Goal: Transaction & Acquisition: Purchase product/service

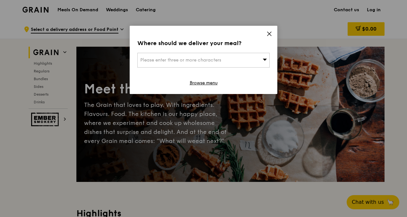
click at [180, 62] on span "Please enter three or more characters" at bounding box center [180, 59] width 81 height 5
click at [270, 31] on icon at bounding box center [270, 34] width 6 height 6
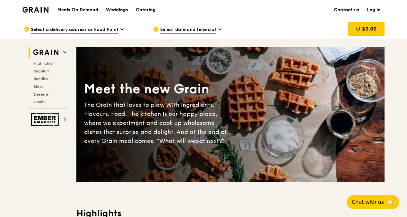
click at [375, 11] on link "Log in" at bounding box center [374, 9] width 22 height 19
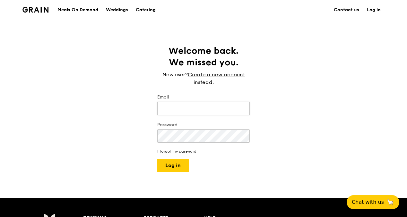
click at [175, 111] on input "Email" at bounding box center [203, 108] width 93 height 13
type input "[PERSON_NAME][EMAIL_ADDRESS][PERSON_NAME][DOMAIN_NAME]"
click at [157, 158] on button "Log in" at bounding box center [172, 164] width 31 height 13
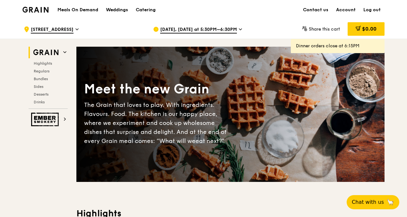
click at [233, 31] on span "[DATE], [DATE] at 5:30PM–6:30PM" at bounding box center [198, 29] width 77 height 7
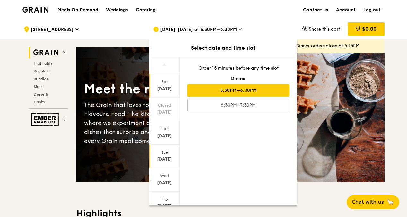
click at [166, 159] on div "[DATE]" at bounding box center [164, 159] width 29 height 6
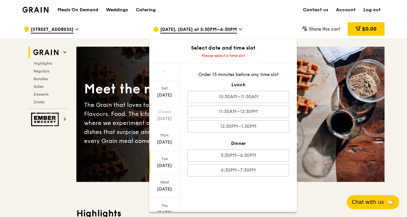
click at [166, 163] on div "[DATE]" at bounding box center [164, 165] width 29 height 6
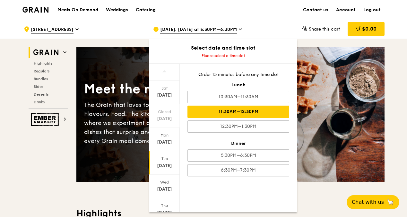
click at [247, 111] on div "11:30AM–12:30PM" at bounding box center [239, 111] width 102 height 12
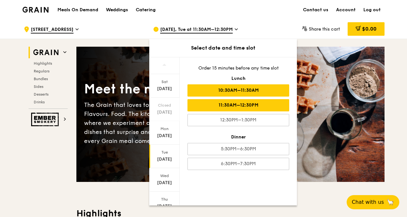
click at [247, 89] on div "10:30AM–11:30AM" at bounding box center [239, 90] width 102 height 12
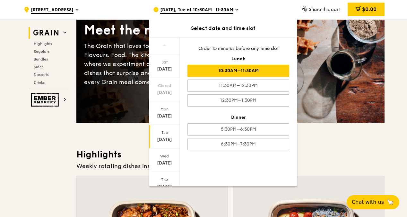
scroll to position [128, 0]
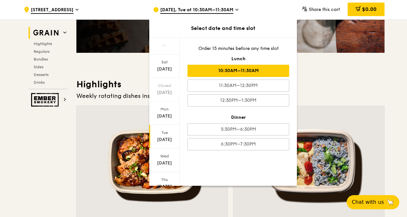
click at [229, 74] on div "10:30AM–11:30AM" at bounding box center [239, 71] width 102 height 12
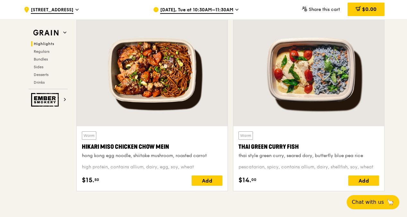
scroll to position [257, 0]
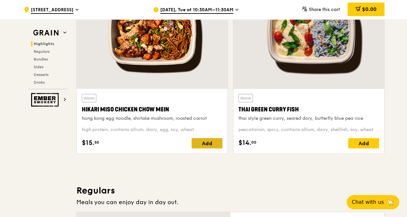
click at [202, 141] on div "Add" at bounding box center [207, 143] width 31 height 10
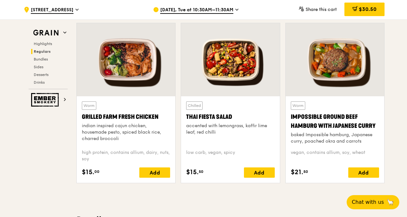
scroll to position [739, 0]
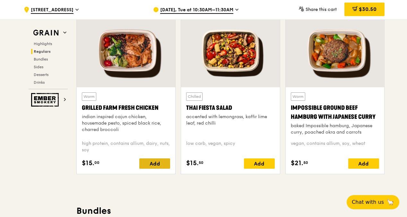
click at [150, 163] on div "Add" at bounding box center [154, 163] width 31 height 10
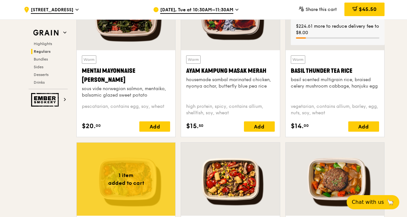
scroll to position [610, 0]
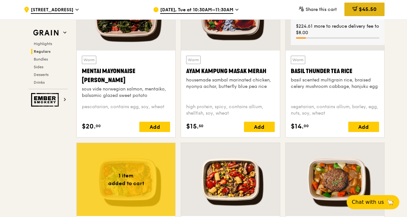
click at [368, 9] on span "$45.50" at bounding box center [368, 9] width 18 height 6
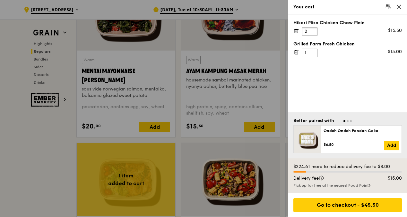
click at [313, 30] on input "2" at bounding box center [310, 31] width 16 height 8
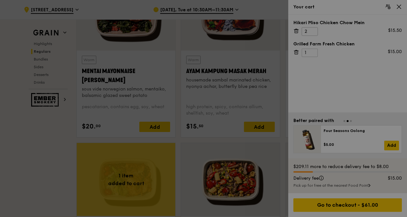
click at [313, 30] on div at bounding box center [203, 108] width 407 height 217
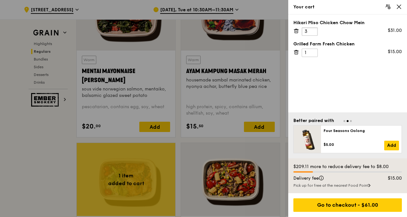
click at [313, 29] on input "3" at bounding box center [310, 31] width 16 height 8
click at [313, 29] on input "4" at bounding box center [310, 31] width 16 height 8
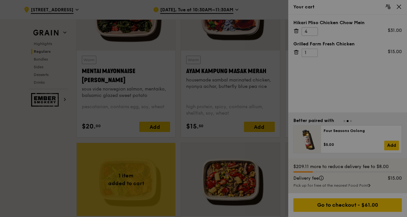
click at [313, 29] on div at bounding box center [203, 108] width 407 height 217
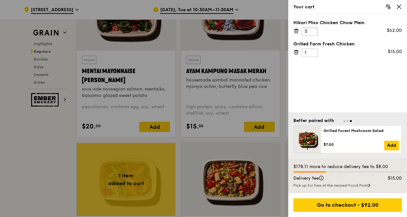
type input "5"
click at [313, 29] on input "5" at bounding box center [310, 31] width 16 height 8
click at [314, 50] on input "2" at bounding box center [310, 53] width 16 height 8
click at [314, 50] on input "3" at bounding box center [310, 53] width 16 height 8
click at [314, 50] on input "4" at bounding box center [310, 53] width 16 height 8
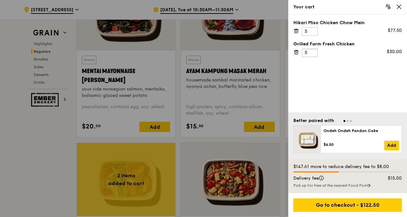
type input "5"
click at [314, 50] on input "5" at bounding box center [310, 53] width 16 height 8
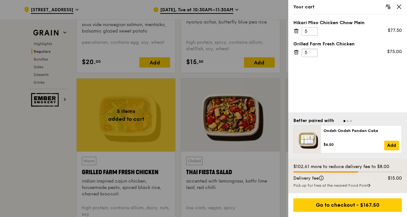
scroll to position [675, 0]
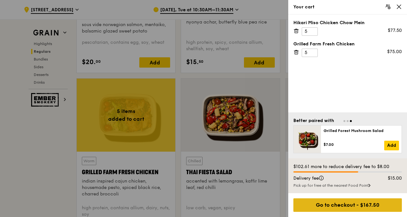
click at [372, 200] on div "Go to checkout - $167.50" at bounding box center [348, 204] width 109 height 13
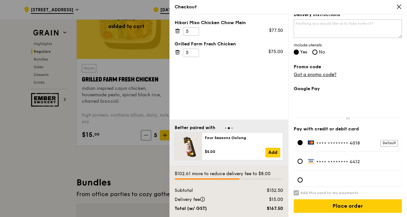
scroll to position [771, 0]
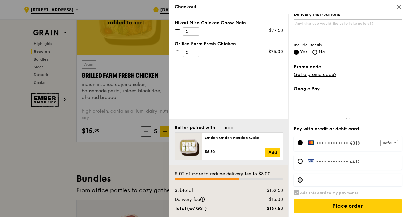
click at [299, 177] on div at bounding box center [300, 179] width 5 height 5
click at [302, 141] on div at bounding box center [300, 142] width 5 height 5
click at [385, 141] on div "Default" at bounding box center [390, 143] width 18 height 6
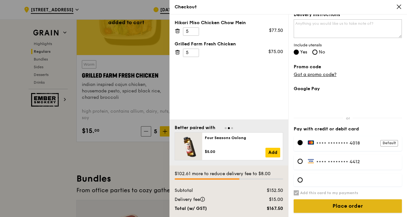
click at [354, 204] on input "Place order" at bounding box center [348, 205] width 108 height 13
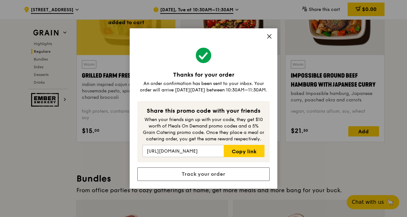
click at [271, 38] on icon at bounding box center [270, 36] width 4 height 4
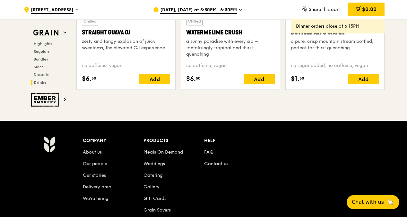
scroll to position [2707, 0]
